Goal: Transaction & Acquisition: Purchase product/service

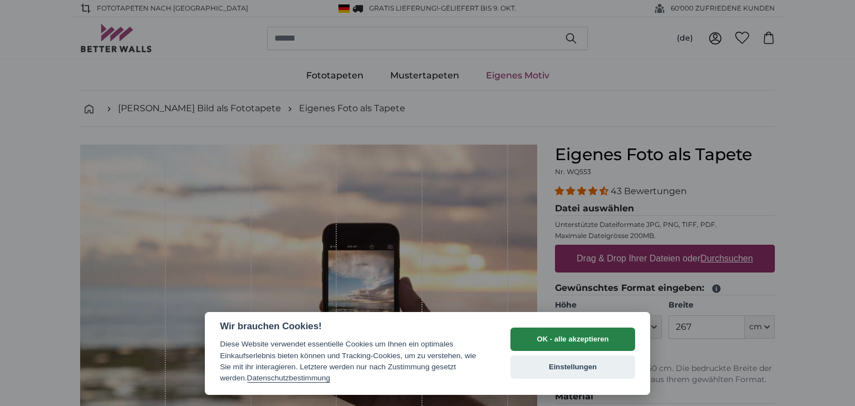
click at [544, 337] on button "OK - alle akzeptieren" at bounding box center [572, 339] width 125 height 23
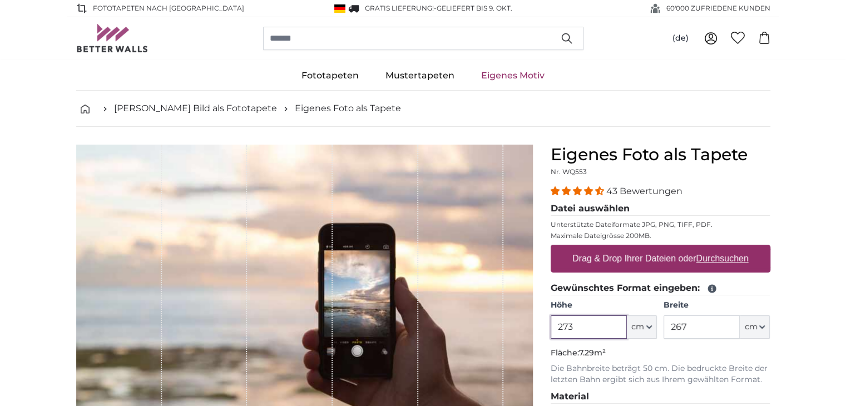
type input "273"
click at [707, 327] on input "267" at bounding box center [702, 326] width 76 height 23
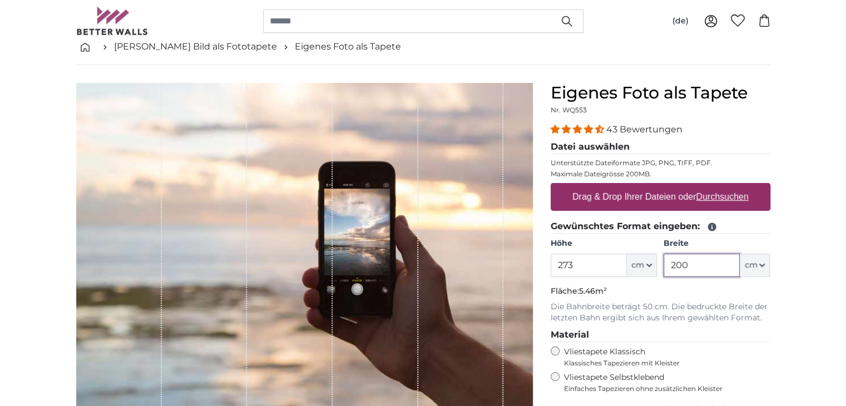
scroll to position [66, 0]
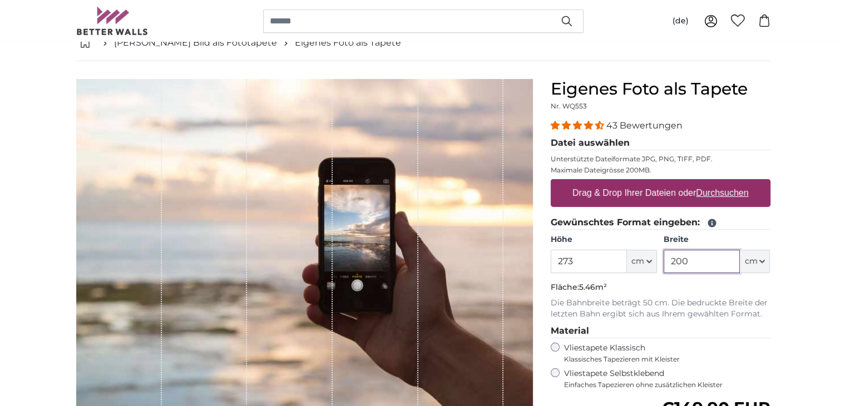
type input "200"
click at [731, 190] on u "Durchsuchen" at bounding box center [722, 192] width 52 height 9
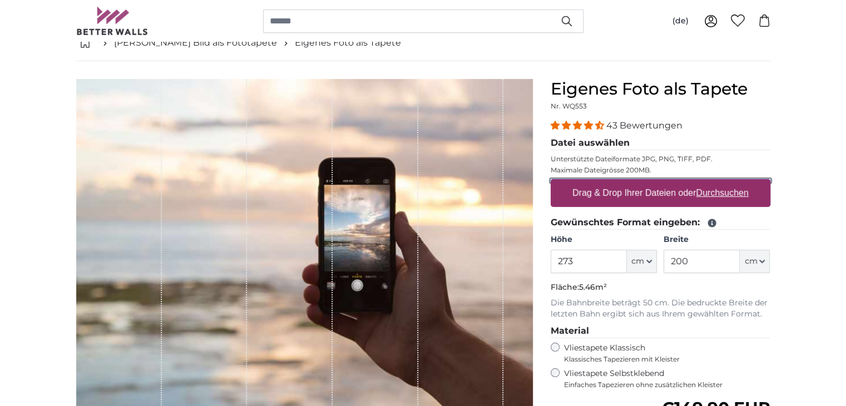
click at [731, 182] on input "Drag & Drop Ihrer Dateien oder Durchsuchen" at bounding box center [661, 180] width 220 height 3
type input "**********"
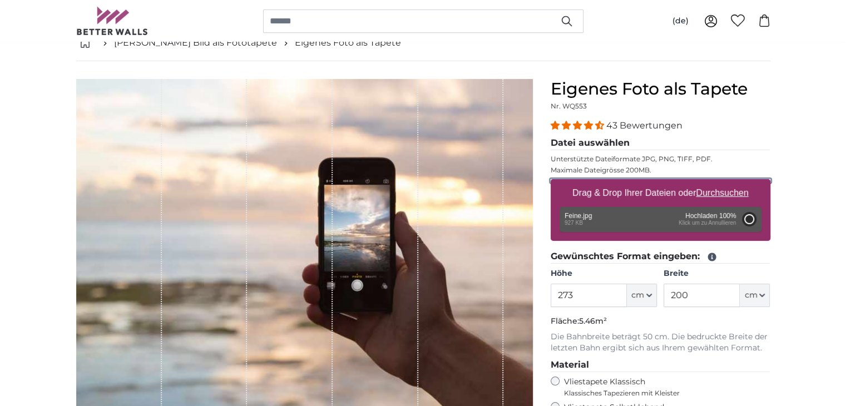
type input "200"
type input "150"
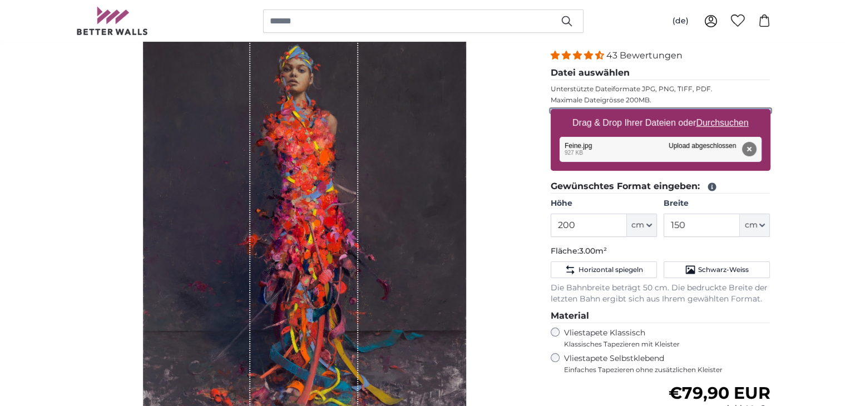
scroll to position [137, 0]
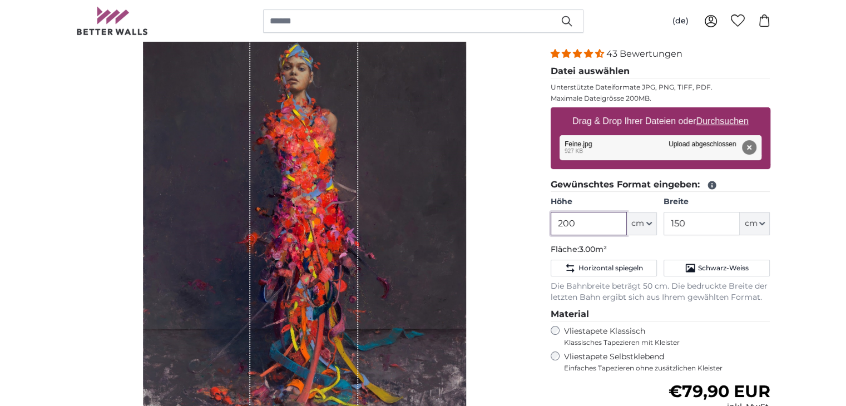
click at [594, 224] on input "200" at bounding box center [589, 223] width 76 height 23
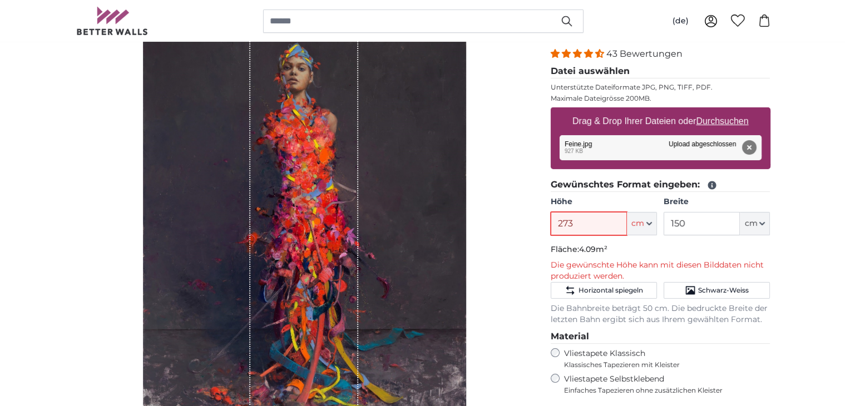
type input "273"
click at [709, 219] on input "150" at bounding box center [702, 223] width 76 height 23
type input "1"
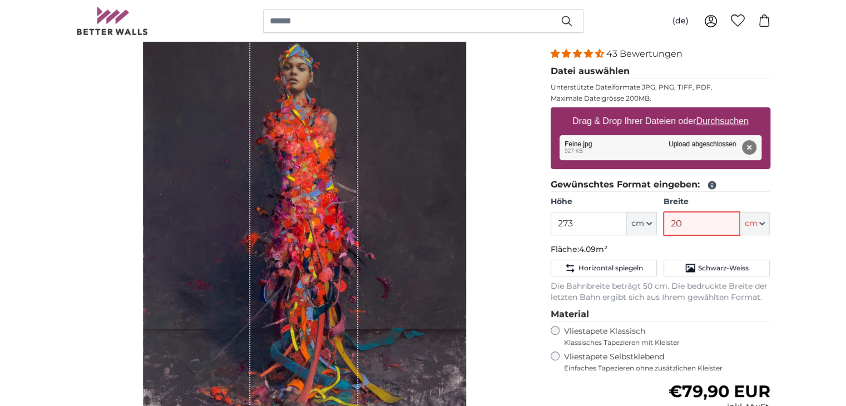
type input "200"
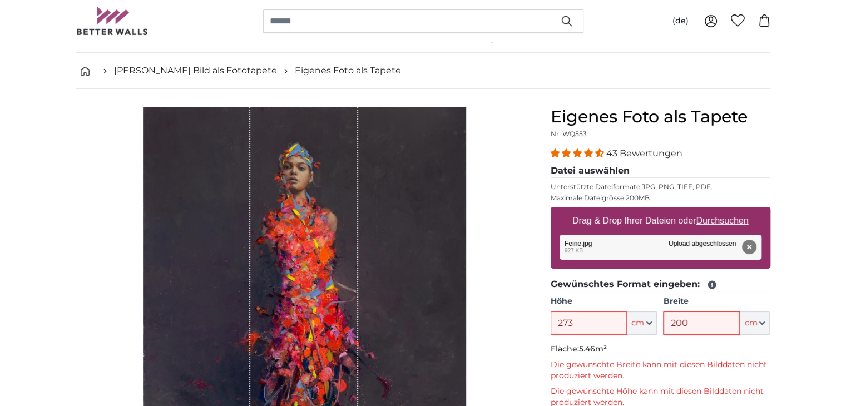
scroll to position [0, 0]
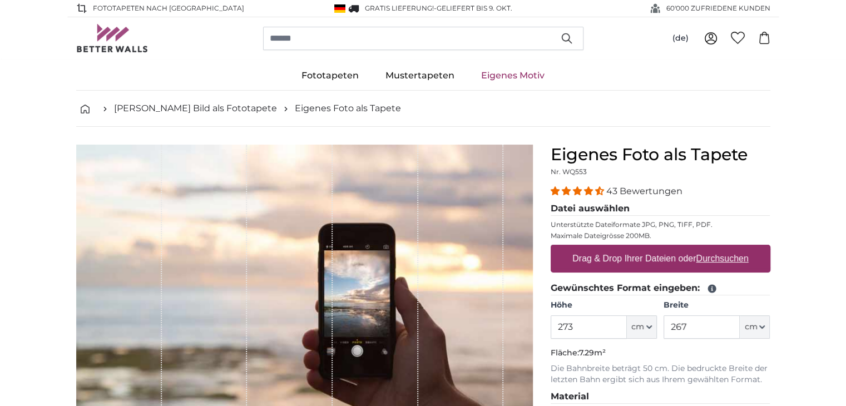
type input "273"
click at [708, 324] on input "267" at bounding box center [702, 326] width 76 height 23
type input "2"
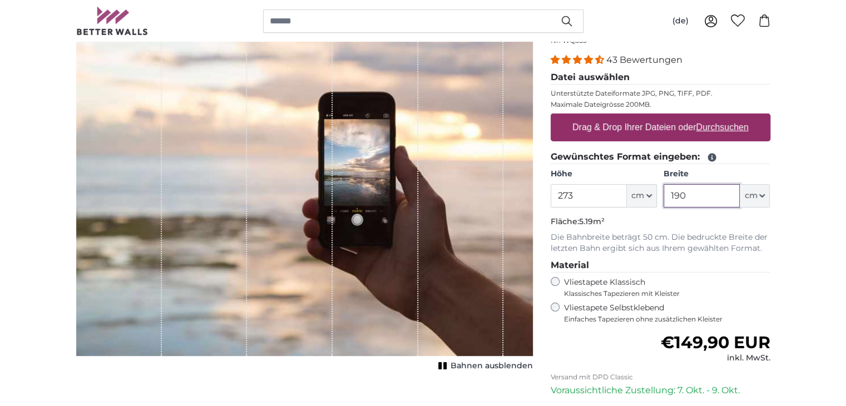
scroll to position [131, 0]
type input "190"
click at [740, 127] on u "Durchsuchen" at bounding box center [722, 126] width 52 height 9
click at [740, 117] on input "Drag & Drop Ihrer Dateien oder Durchsuchen" at bounding box center [661, 114] width 220 height 3
type input "**********"
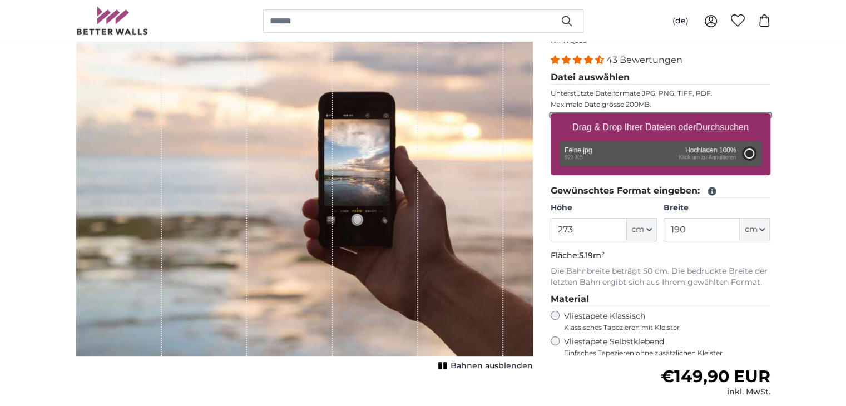
type input "200"
type input "150"
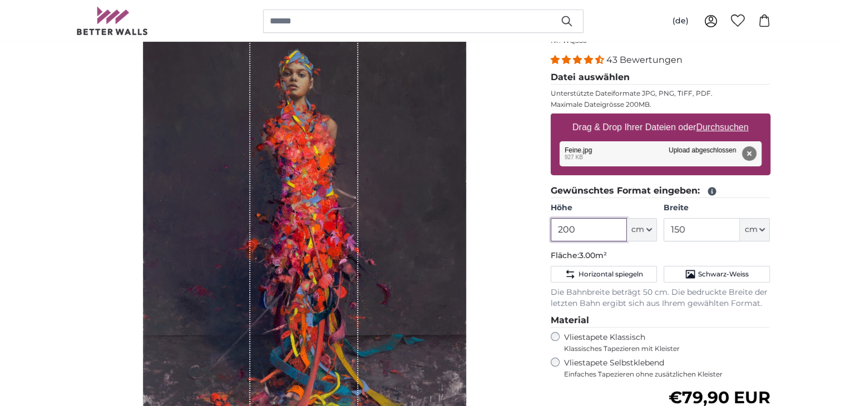
click at [591, 226] on input "200" at bounding box center [589, 229] width 76 height 23
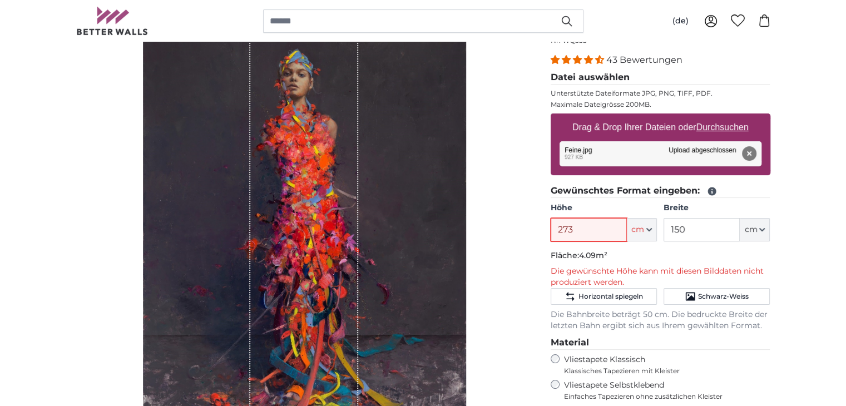
type input "273"
click at [712, 228] on input "150" at bounding box center [702, 229] width 76 height 23
type input "1"
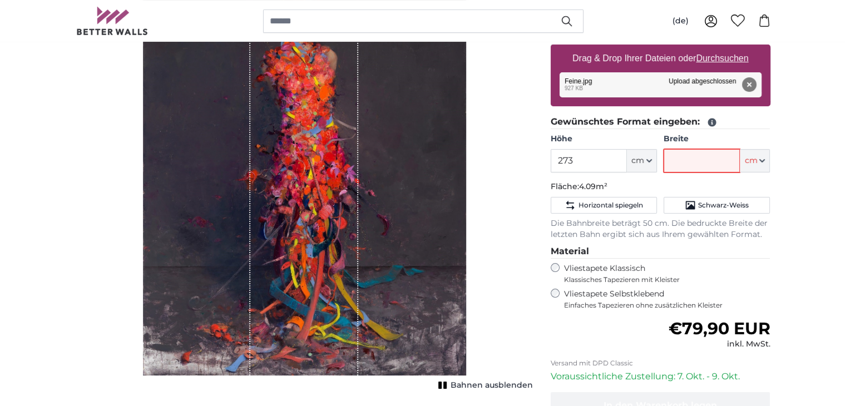
scroll to position [200, 0]
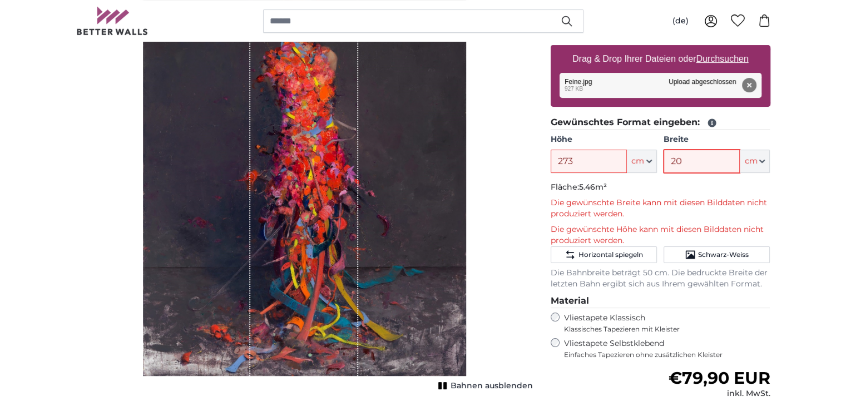
type input "2"
type input "170"
